Goal: Task Accomplishment & Management: Manage account settings

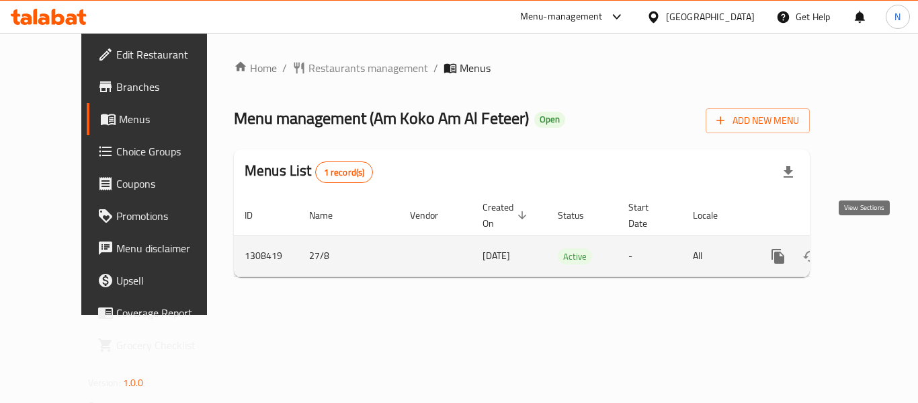
click at [867, 248] on icon "enhanced table" at bounding box center [875, 256] width 16 height 16
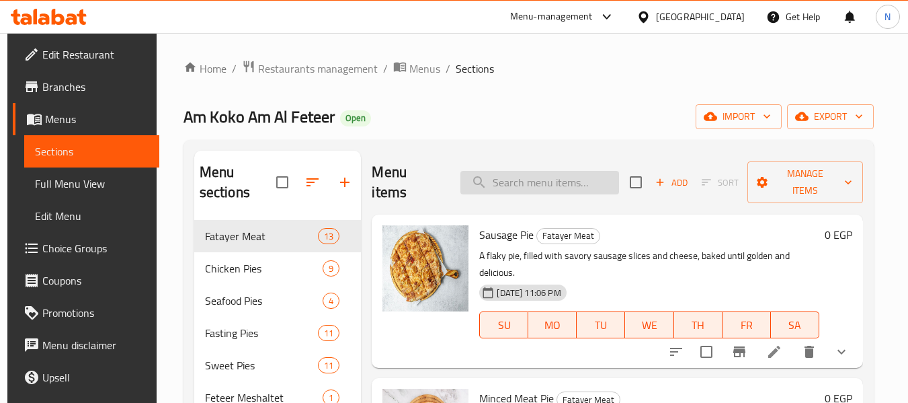
click at [533, 186] on input "search" at bounding box center [539, 183] width 159 height 24
paste input "775741"
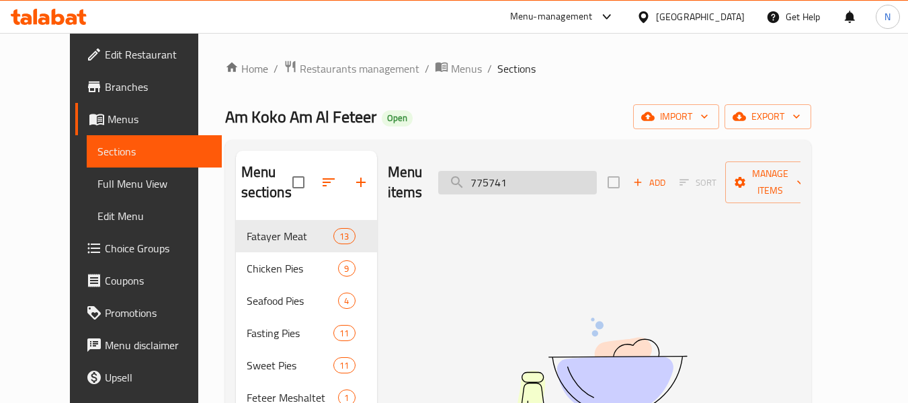
click at [510, 173] on input "775741" at bounding box center [517, 183] width 159 height 24
paste input "Mixed Meat Pie"
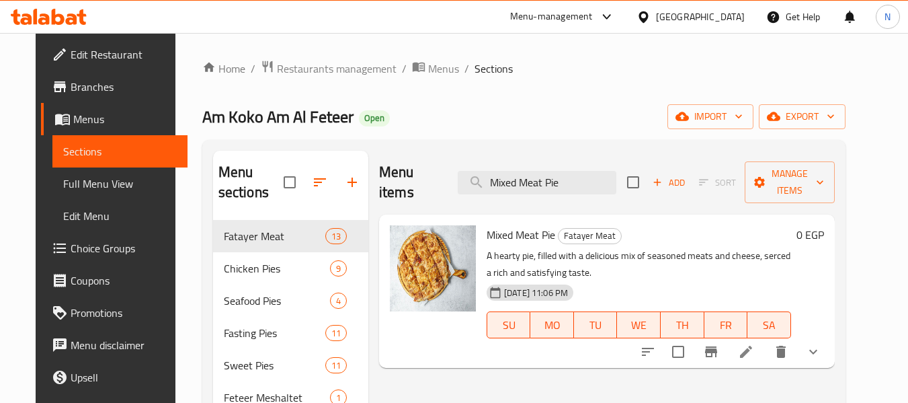
type input "Mixed Meat Pie"
click at [765, 341] on li at bounding box center [746, 351] width 38 height 24
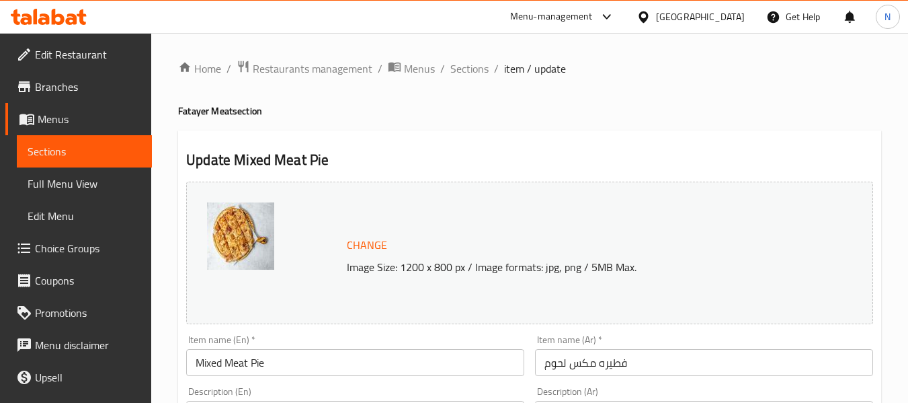
scroll to position [636, 0]
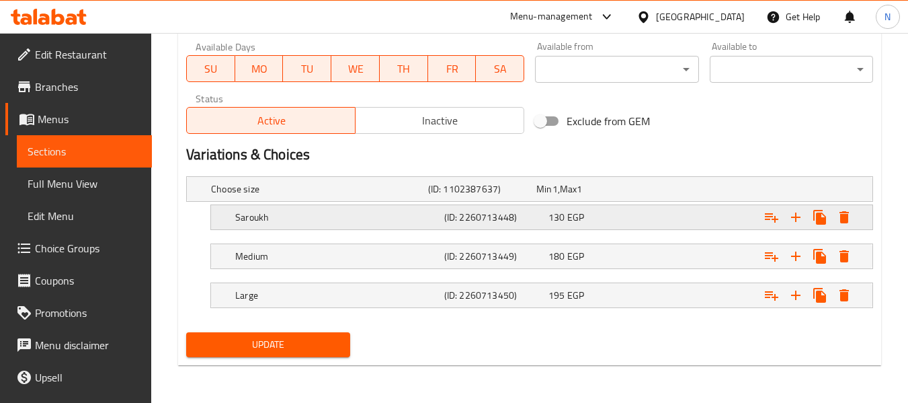
click at [530, 228] on div "Saroukh (ID: 2260713448) 130 EGP" at bounding box center [545, 217] width 626 height 30
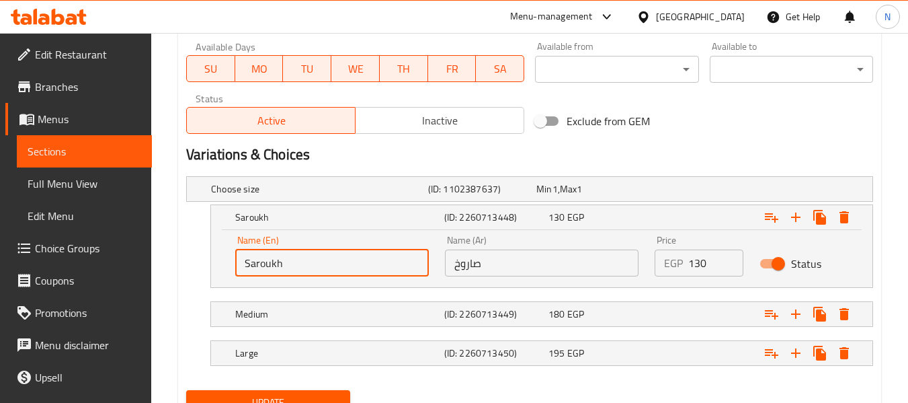
click at [372, 266] on input "Saroukh" at bounding box center [332, 262] width 194 height 27
type input "Saroukh ( roll)"
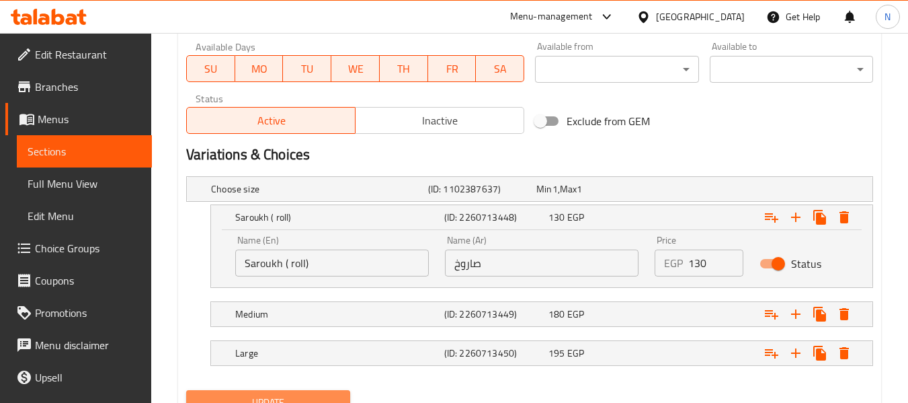
click at [311, 394] on span "Update" at bounding box center [268, 402] width 142 height 17
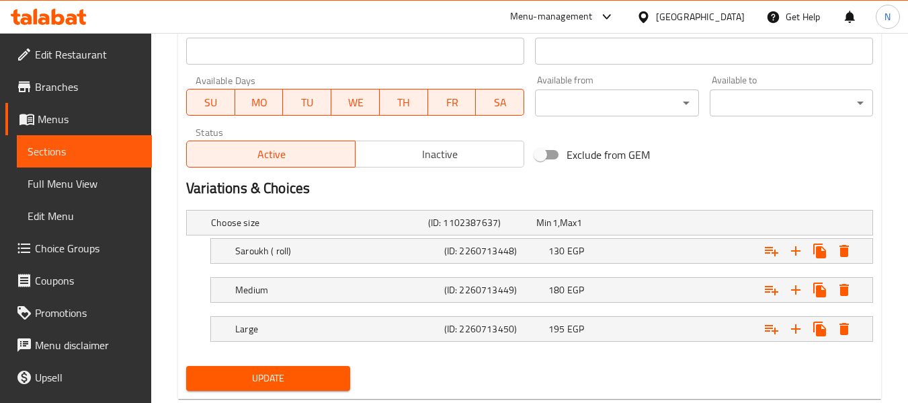
scroll to position [636, 0]
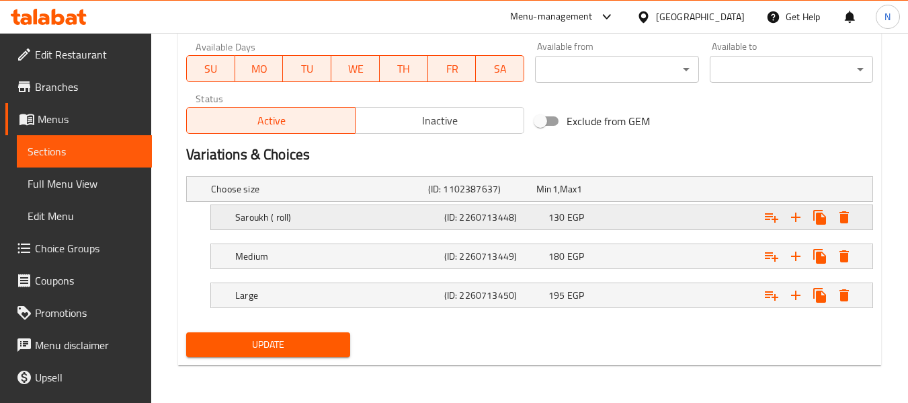
click at [363, 219] on h5 "Saroukh ( roll)" at bounding box center [337, 216] width 204 height 13
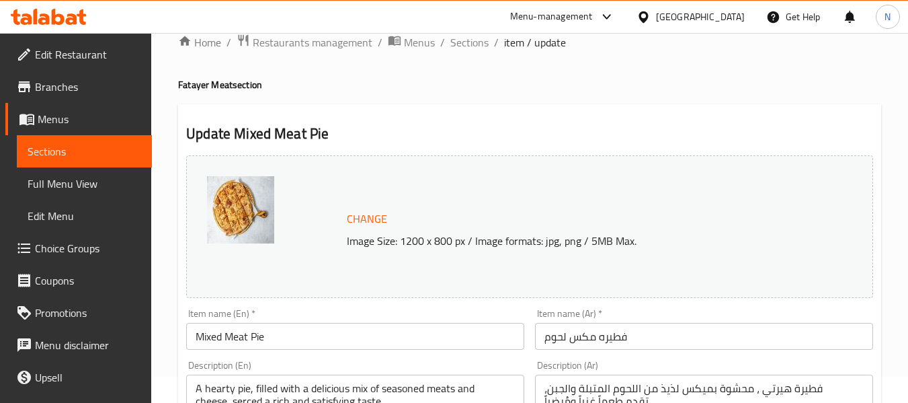
scroll to position [0, 0]
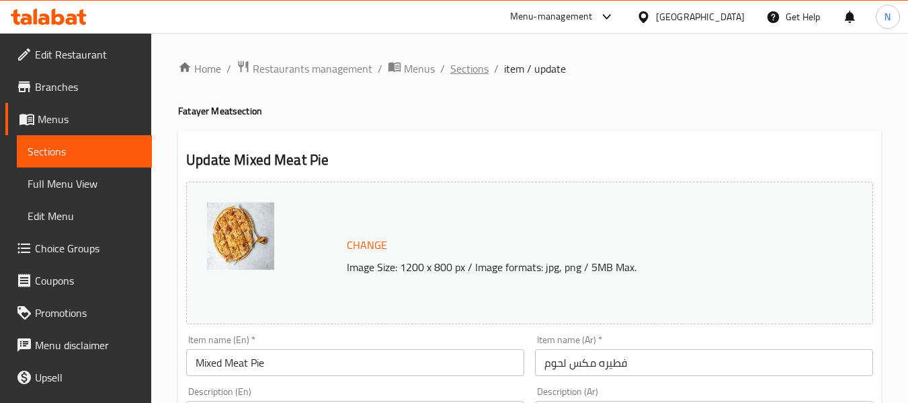
click at [460, 70] on span "Sections" at bounding box center [469, 68] width 38 height 16
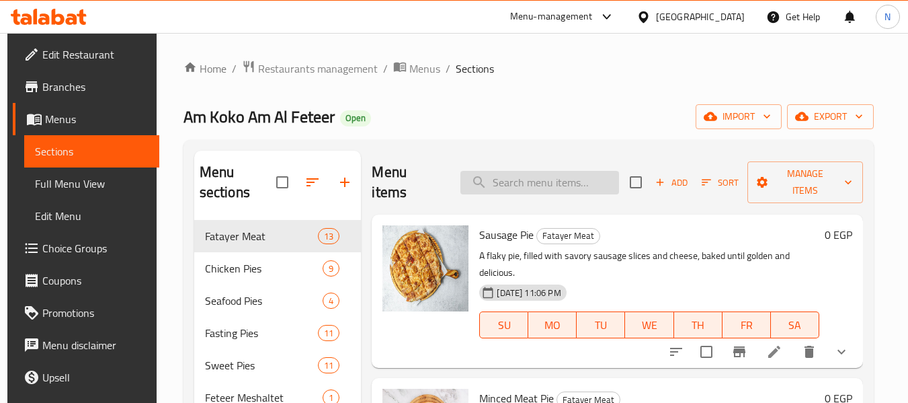
click at [558, 177] on input "search" at bounding box center [539, 183] width 159 height 24
paste input "Pastrami Sausage Pie"
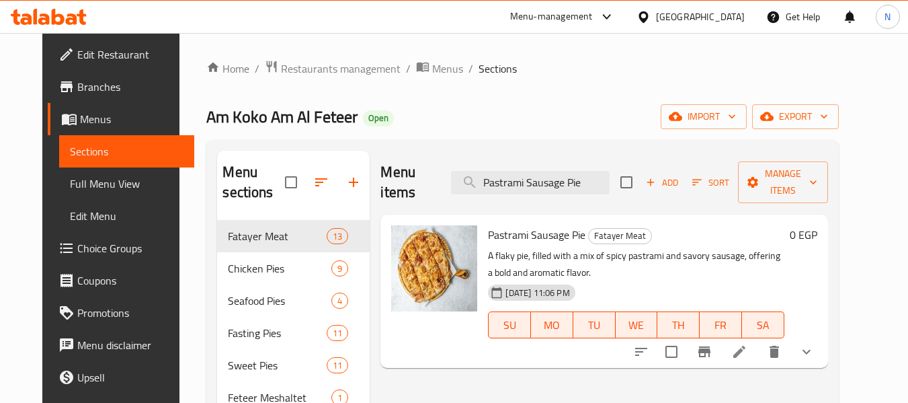
type input "Pastrami Sausage Pie"
click at [758, 339] on li at bounding box center [739, 351] width 38 height 24
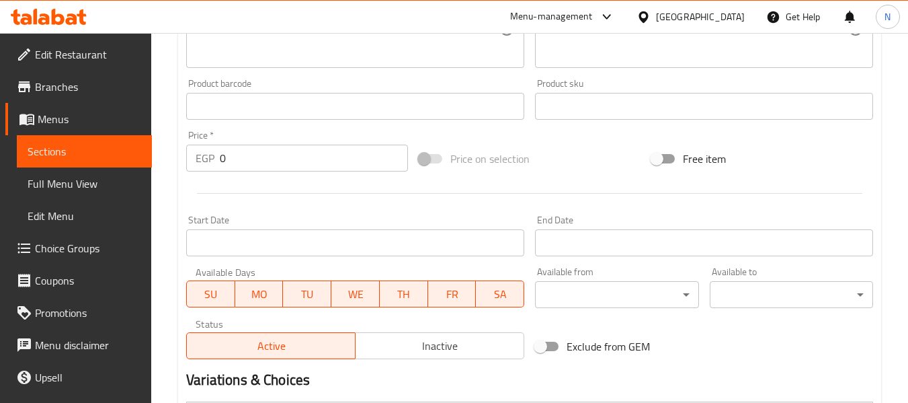
scroll to position [636, 0]
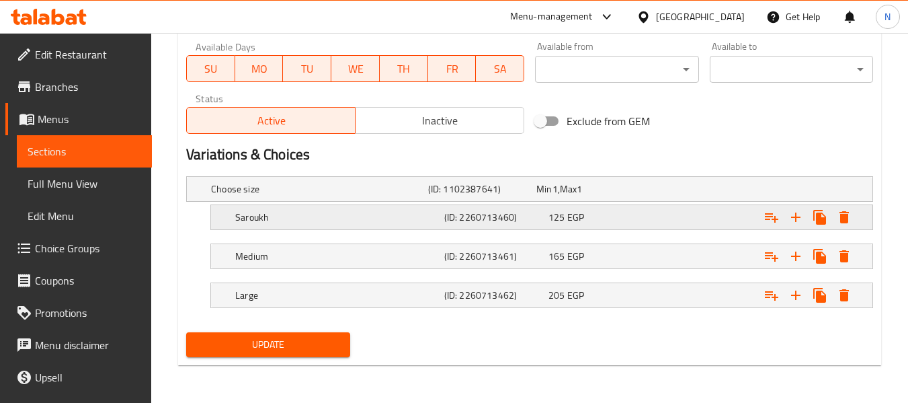
click at [378, 225] on div "Saroukh" at bounding box center [336, 217] width 209 height 19
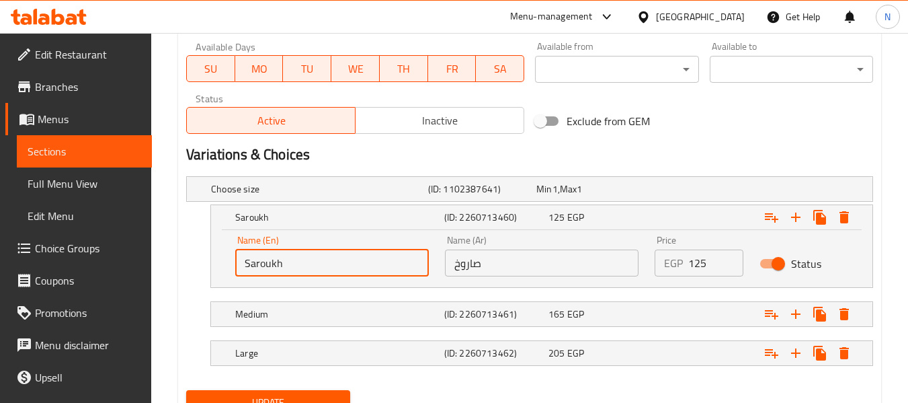
click at [347, 271] on input "Saroukh" at bounding box center [332, 262] width 194 height 27
type input "Saroukh ( roll)"
click at [186, 390] on button "Update" at bounding box center [267, 402] width 163 height 25
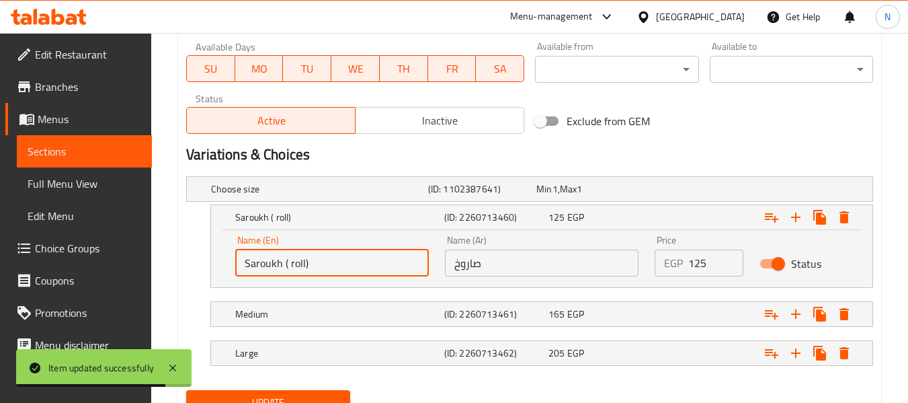
click at [75, 22] on icon at bounding box center [71, 18] width 11 height 11
